Goal: Task Accomplishment & Management: Check status

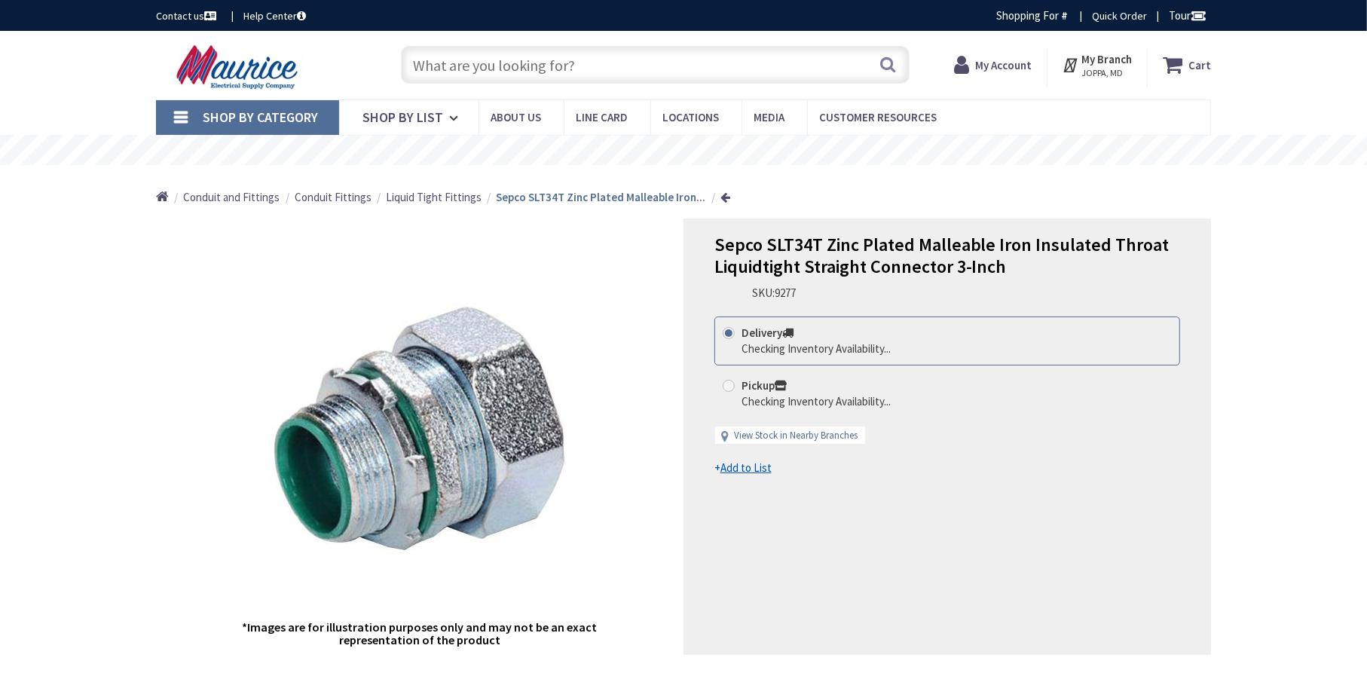
type input "[GEOGRAPHIC_DATA], [GEOGRAPHIC_DATA]"
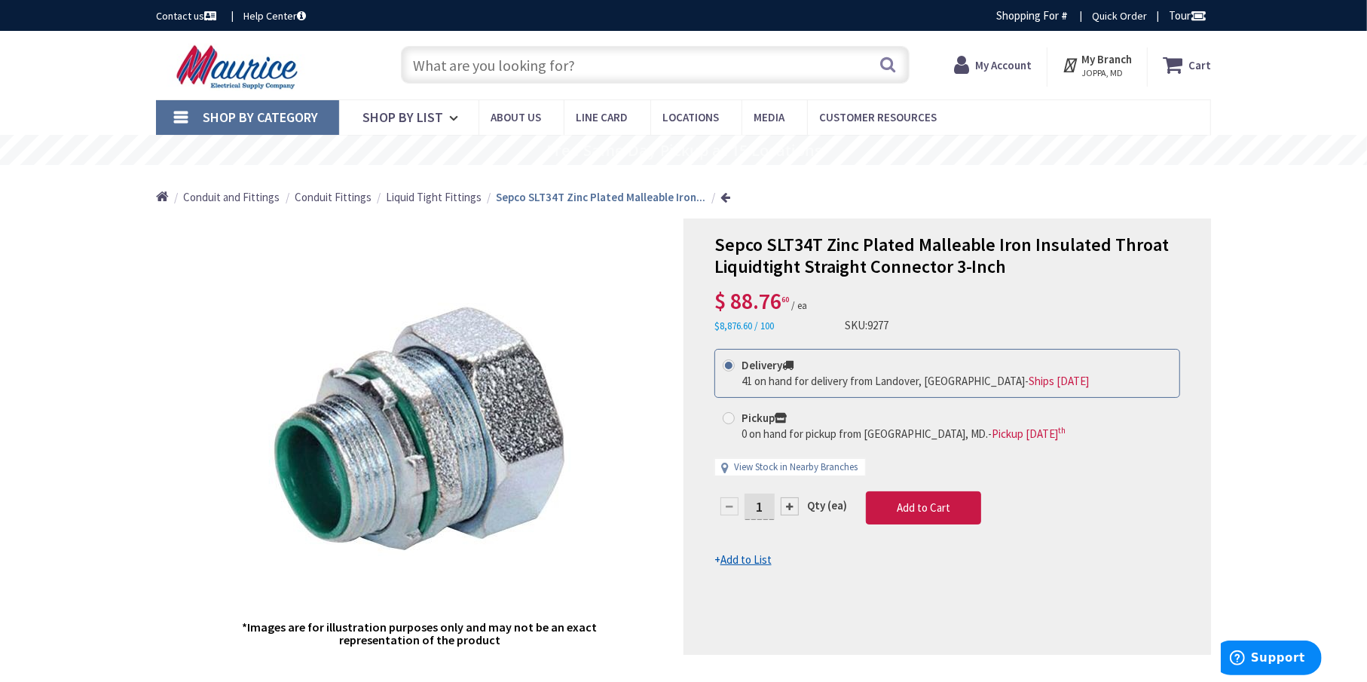
click at [999, 60] on strong "My Account" at bounding box center [1003, 65] width 57 height 14
click at [999, 60] on strong "My Account" at bounding box center [997, 59] width 57 height 14
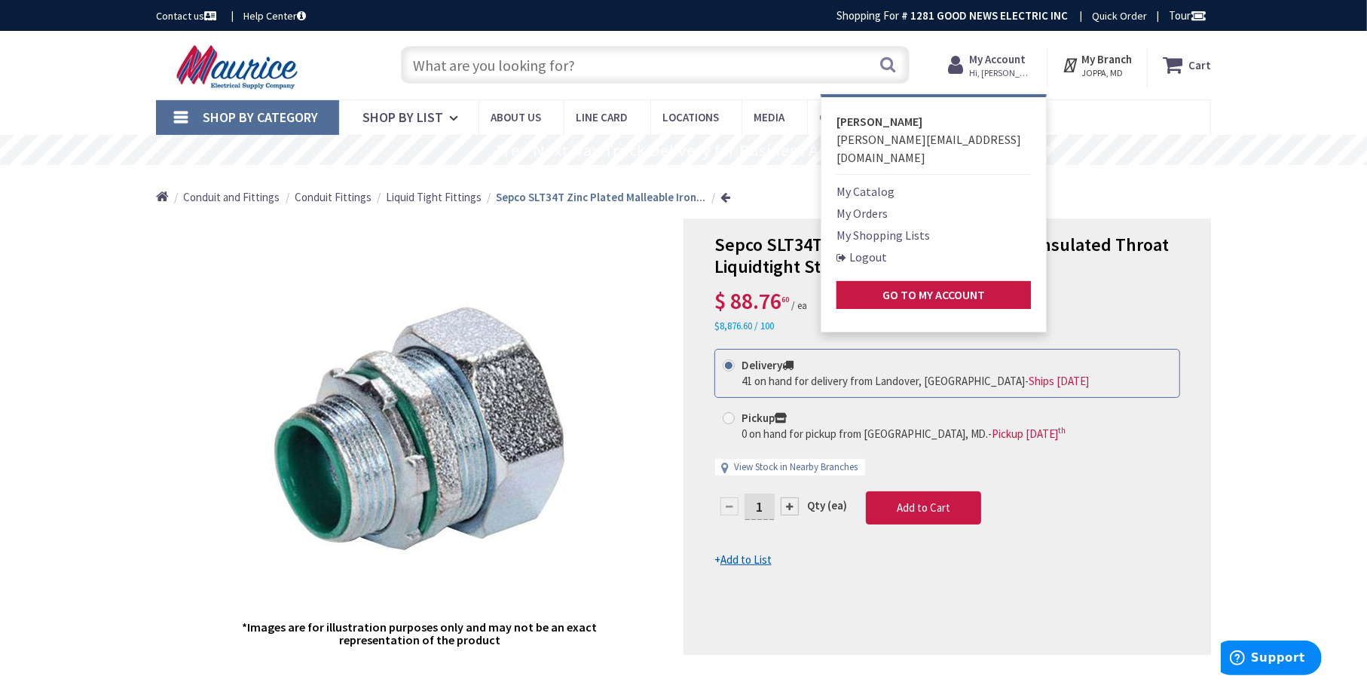
click at [874, 204] on link "My Orders" at bounding box center [862, 213] width 51 height 18
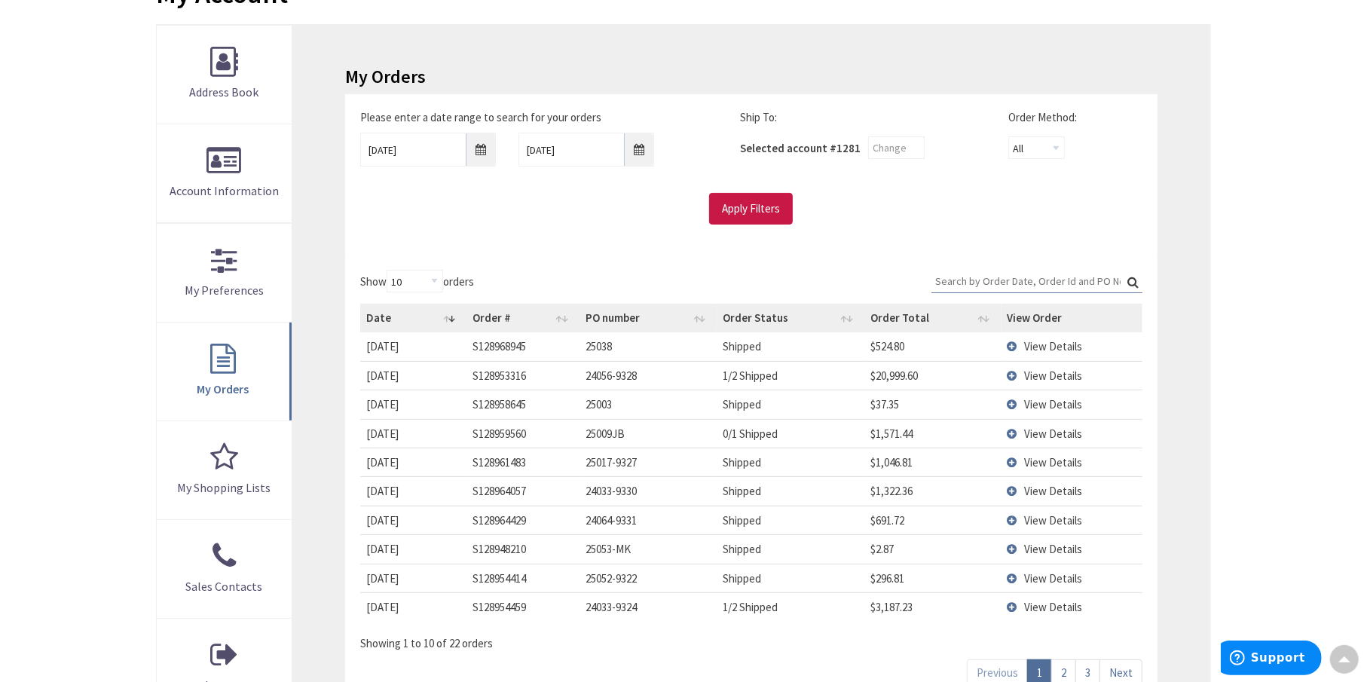
scroll to position [301, 0]
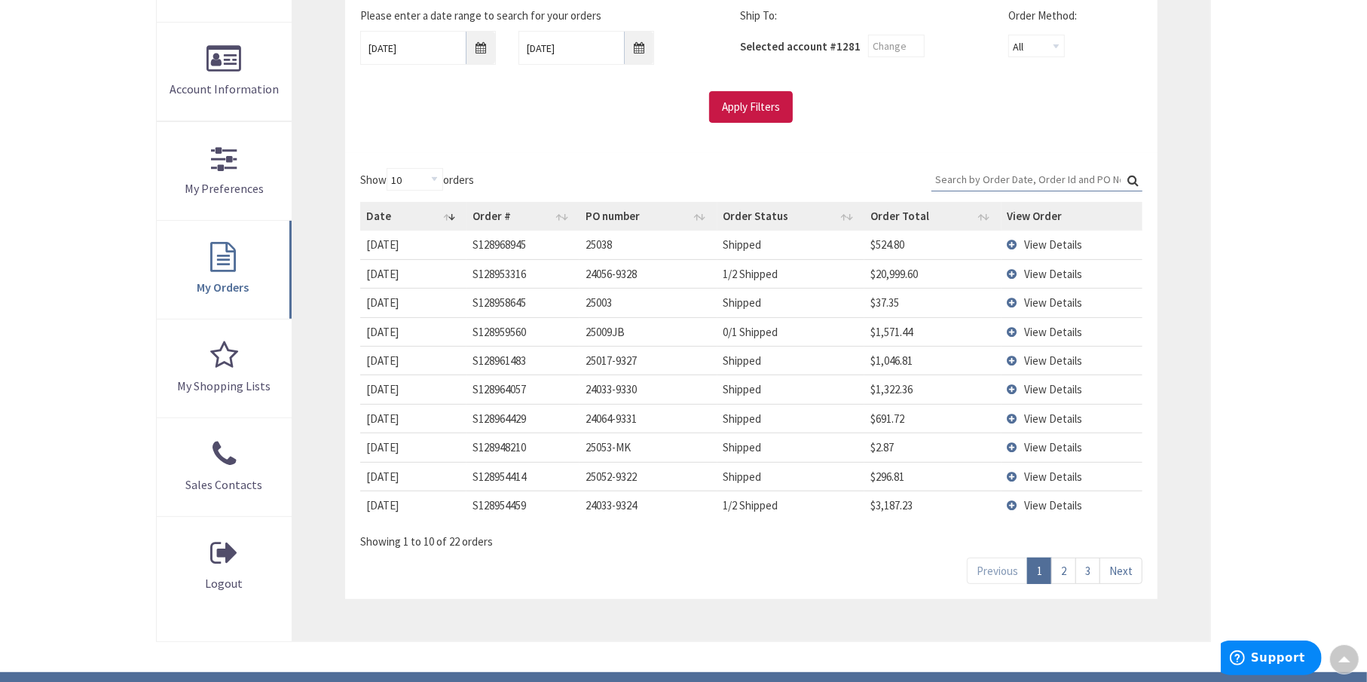
click at [1060, 570] on link "2" at bounding box center [1063, 571] width 25 height 26
click at [1011, 357] on td "View Details" at bounding box center [1073, 360] width 142 height 29
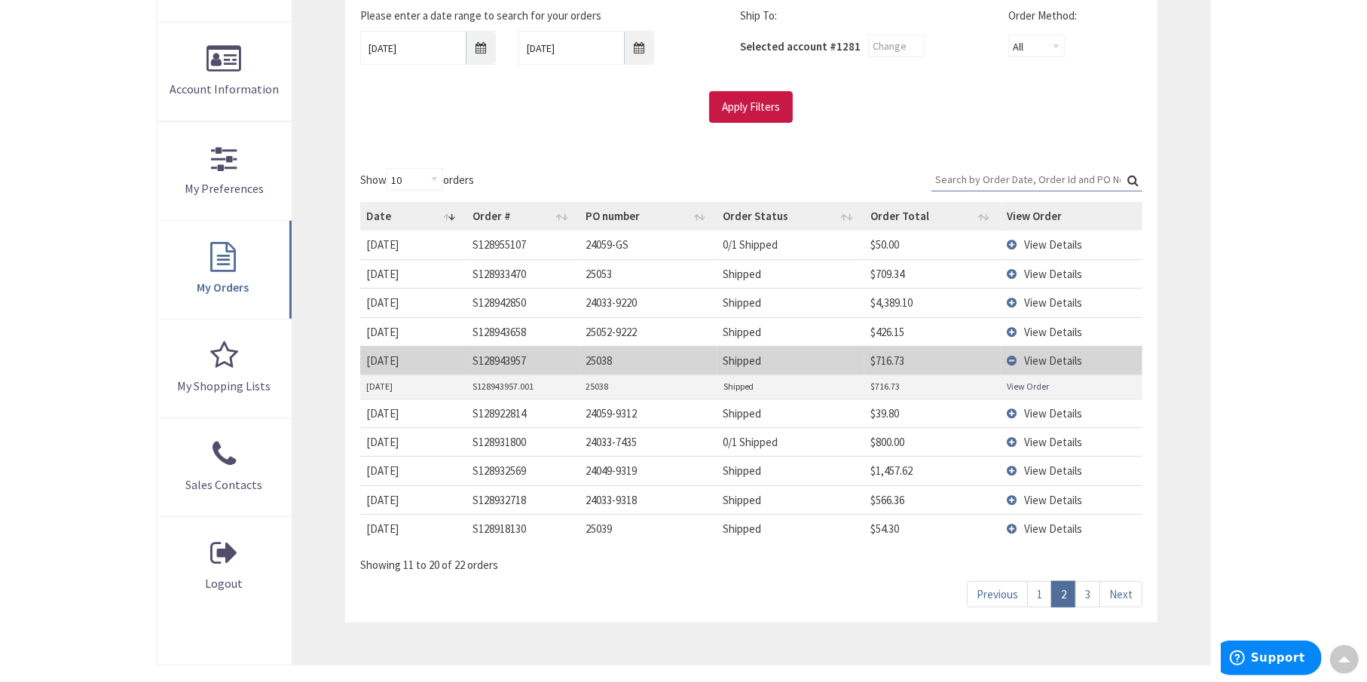
click at [1021, 386] on link "View Order" at bounding box center [1029, 386] width 42 height 13
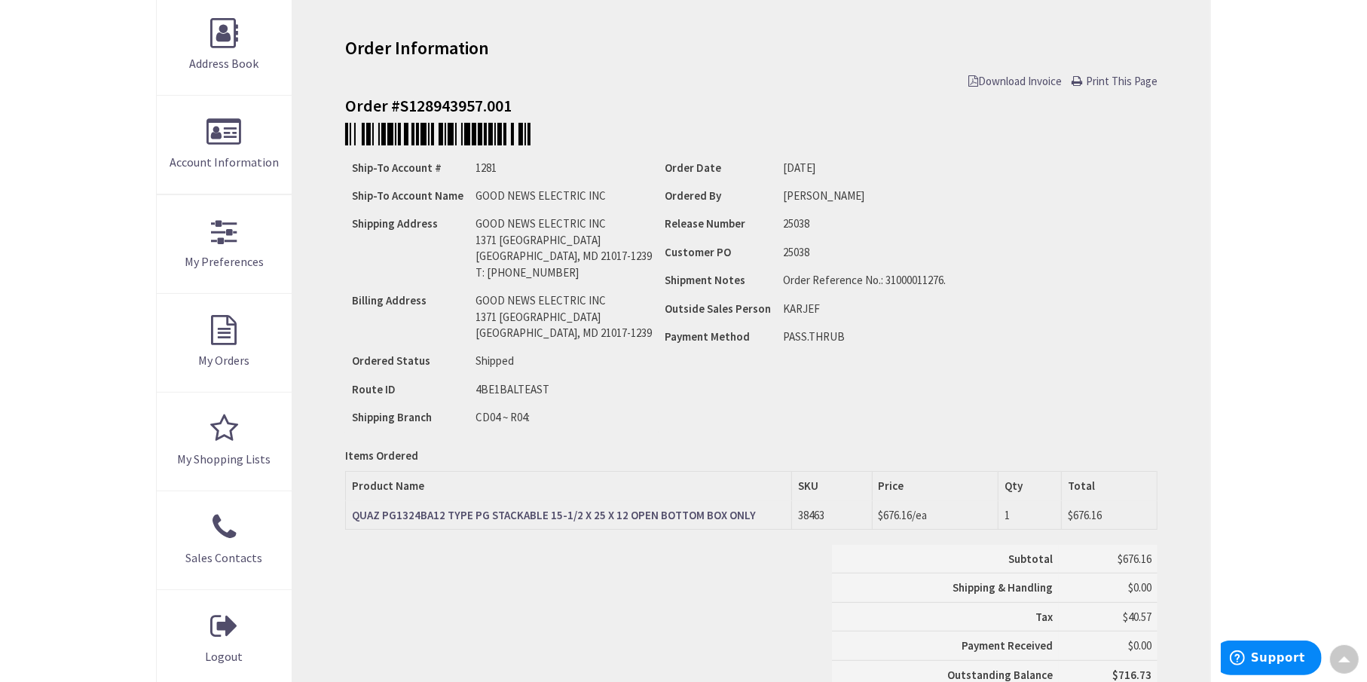
scroll to position [228, 0]
click at [1016, 78] on span "Download Invoice" at bounding box center [1014, 82] width 93 height 14
click at [429, 513] on strong "QUAZ PG1324BA12 TYPE PG STACKABLE 15-1/2 X 25 X 12 OPEN BOTTOM BOX ONLY" at bounding box center [554, 516] width 404 height 14
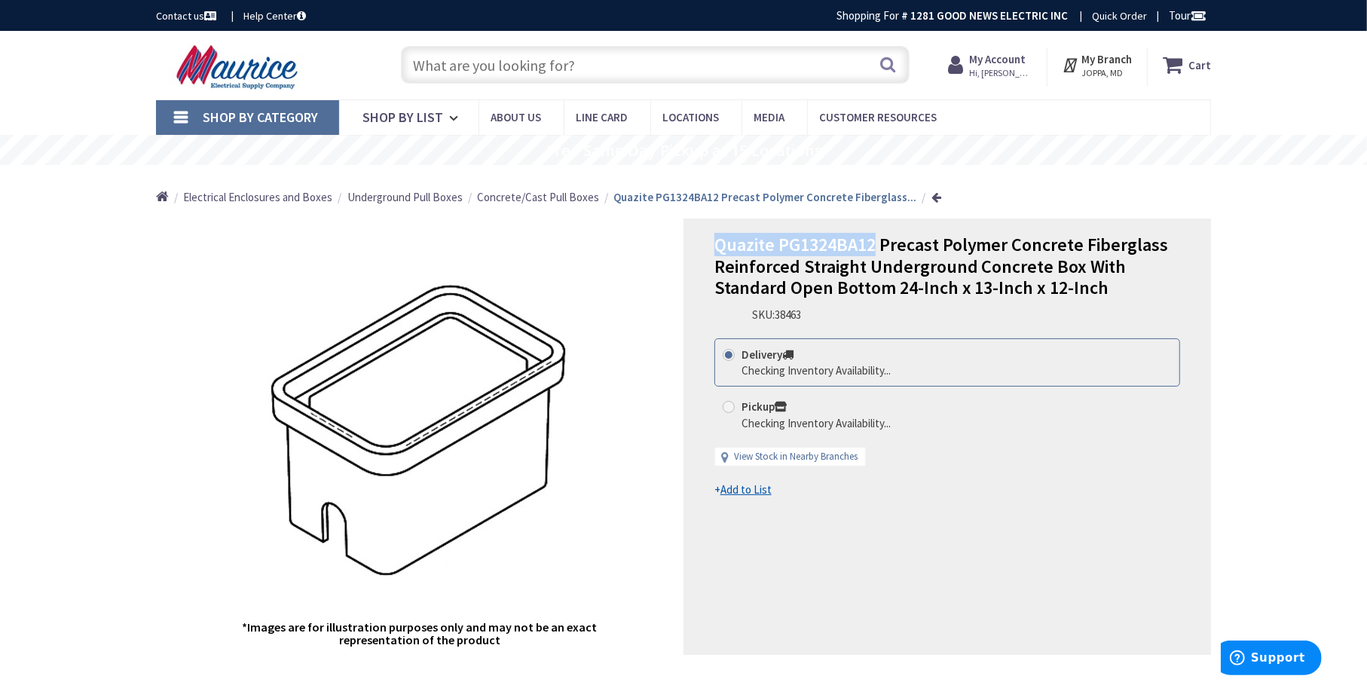
drag, startPoint x: 877, startPoint y: 238, endPoint x: 709, endPoint y: 243, distance: 168.1
click at [709, 243] on div "Quazite PG1324BA12 Precast Polymer Concrete Fiberglass Reinforced Straight Unde…" at bounding box center [948, 437] width 528 height 436
copy span "Quazite PG1324BA12"
